Goal: Book appointment/travel/reservation

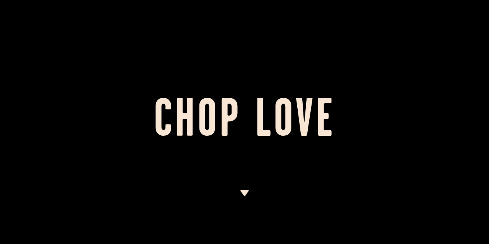
drag, startPoint x: 343, startPoint y: 169, endPoint x: 402, endPoint y: 149, distance: 62.5
drag, startPoint x: 402, startPoint y: 149, endPoint x: 210, endPoint y: 190, distance: 196.9
click at [210, 190] on div at bounding box center [244, 122] width 489 height 244
click at [243, 190] on img at bounding box center [245, 193] width 10 height 6
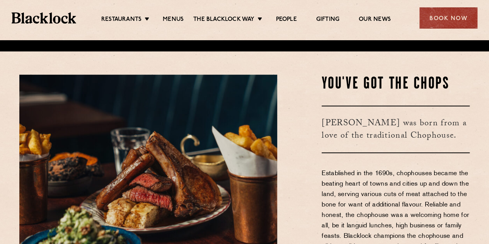
scroll to position [204, 0]
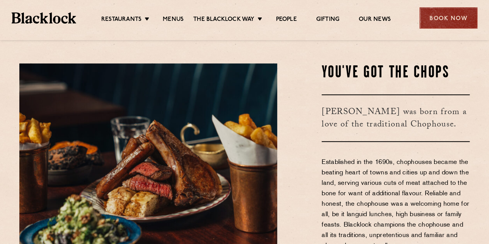
click at [446, 20] on div "Book Now" at bounding box center [448, 17] width 58 height 21
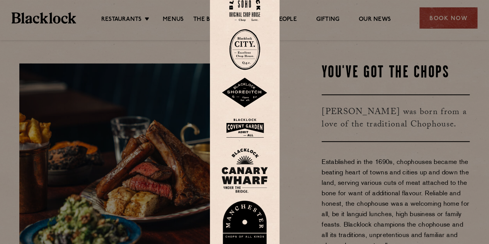
click at [271, 54] on div at bounding box center [245, 121] width 70 height 287
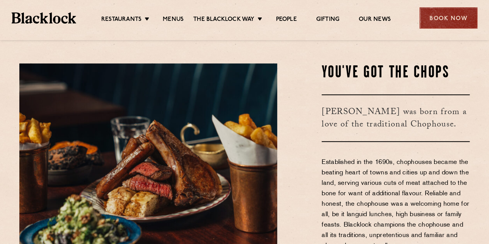
click at [431, 22] on div "Book Now" at bounding box center [448, 17] width 58 height 21
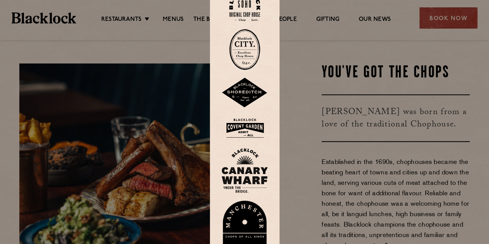
click at [246, 54] on img at bounding box center [244, 49] width 31 height 41
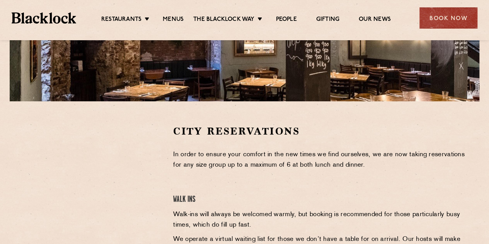
scroll to position [193, 0]
